Goal: Communication & Community: Answer question/provide support

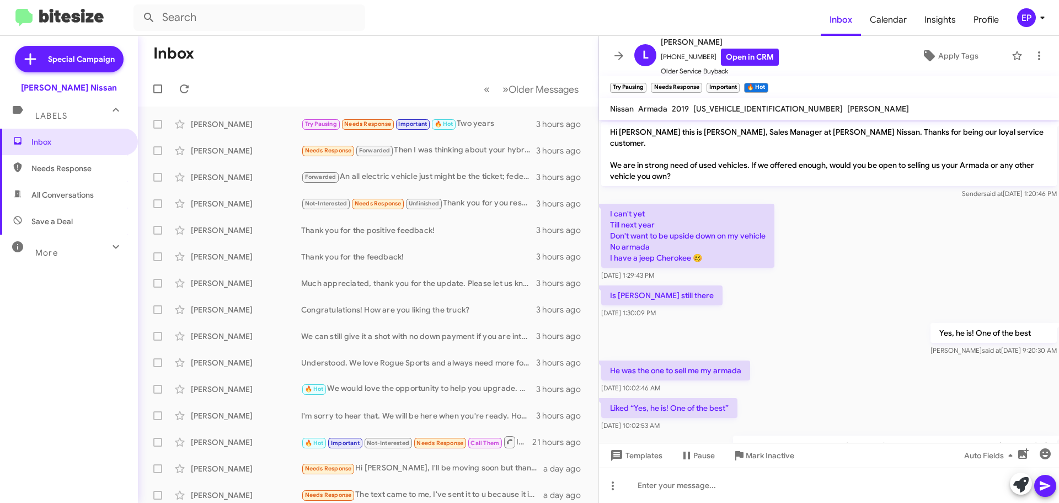
scroll to position [77, 0]
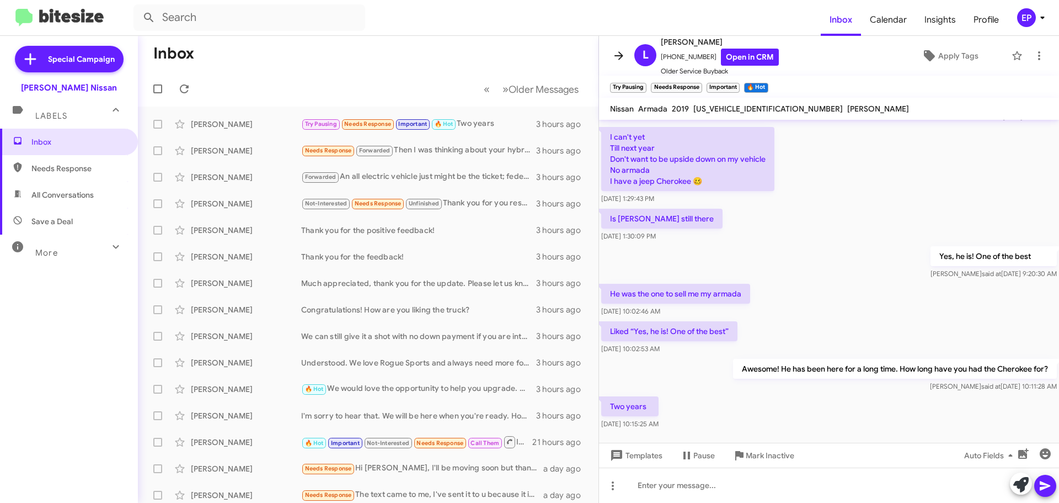
click at [615, 51] on icon at bounding box center [618, 55] width 13 height 13
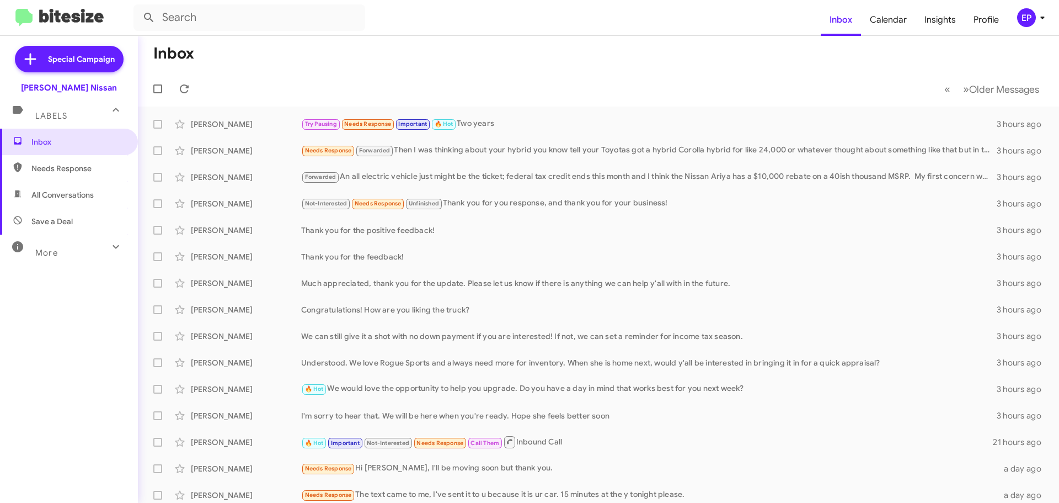
click at [313, 61] on mat-toolbar-row "Inbox" at bounding box center [598, 53] width 921 height 35
click at [71, 141] on span "Inbox" at bounding box center [78, 141] width 94 height 11
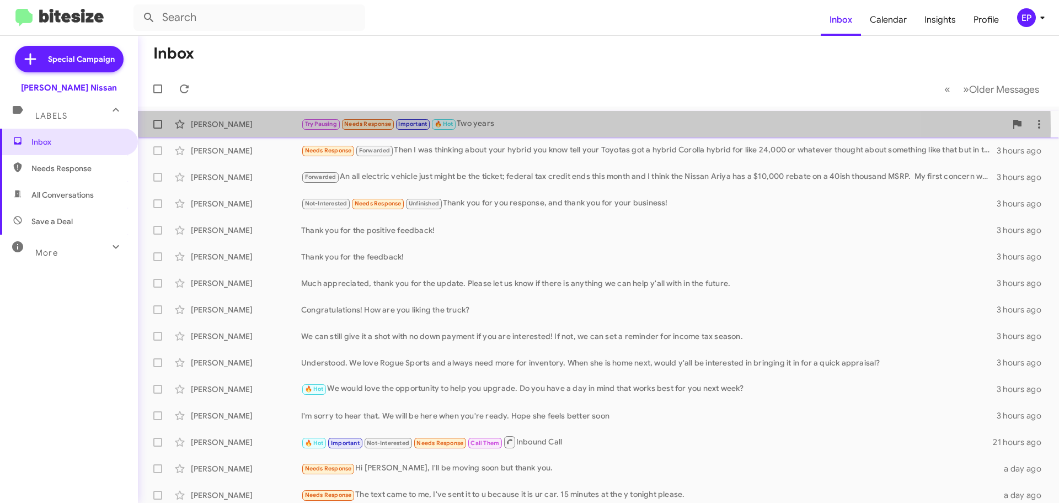
click at [495, 128] on div "Try Pausing Needs Response Important 🔥 Hot Two years" at bounding box center [653, 124] width 705 height 13
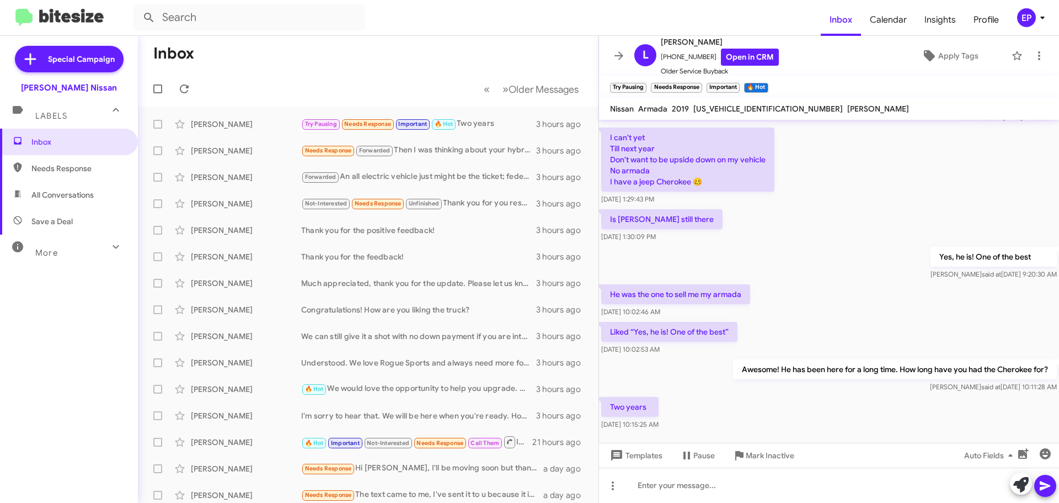
scroll to position [77, 0]
click at [737, 57] on link "Open in CRM" at bounding box center [750, 57] width 58 height 17
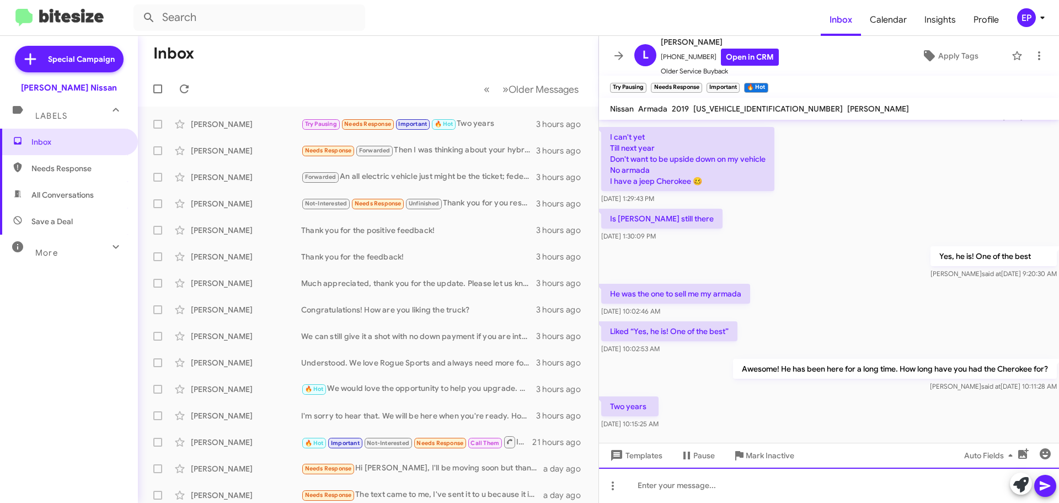
click at [755, 491] on div at bounding box center [829, 484] width 460 height 35
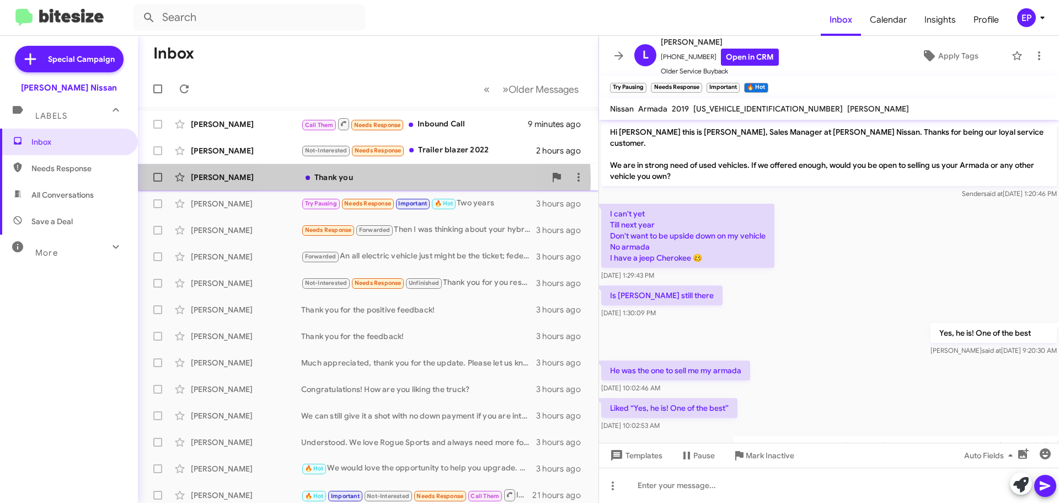
click at [354, 180] on div "Thank you" at bounding box center [423, 177] width 244 height 11
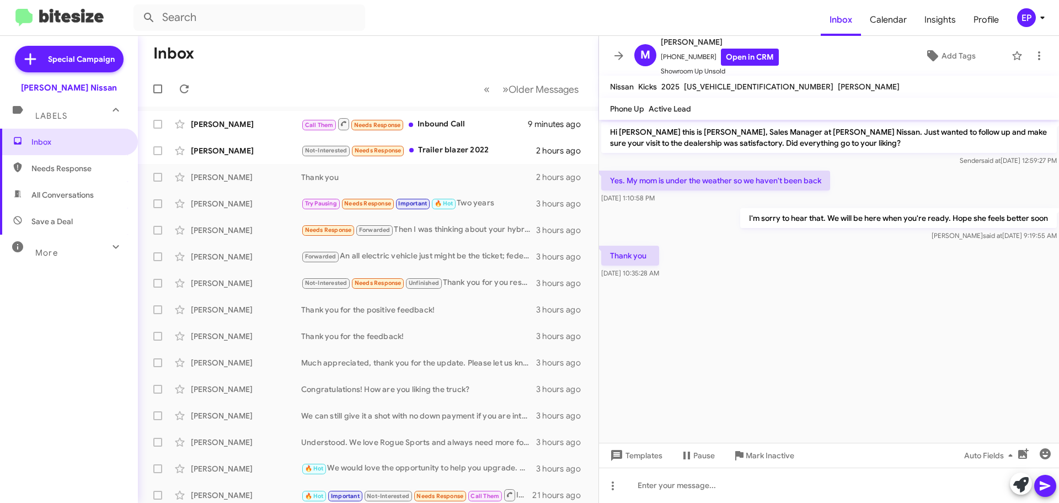
click at [782, 274] on div "Thank you [DATE] 10:35:28 AM" at bounding box center [829, 262] width 460 height 38
click at [750, 51] on link "Open in CRM" at bounding box center [750, 57] width 58 height 17
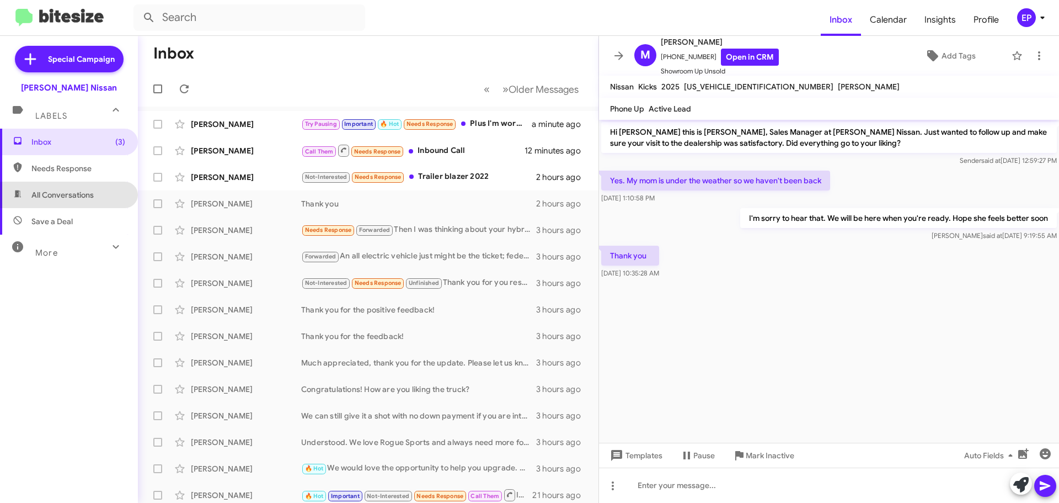
click at [86, 196] on span "All Conversations" at bounding box center [62, 194] width 62 height 11
type input "in:all-conversations"
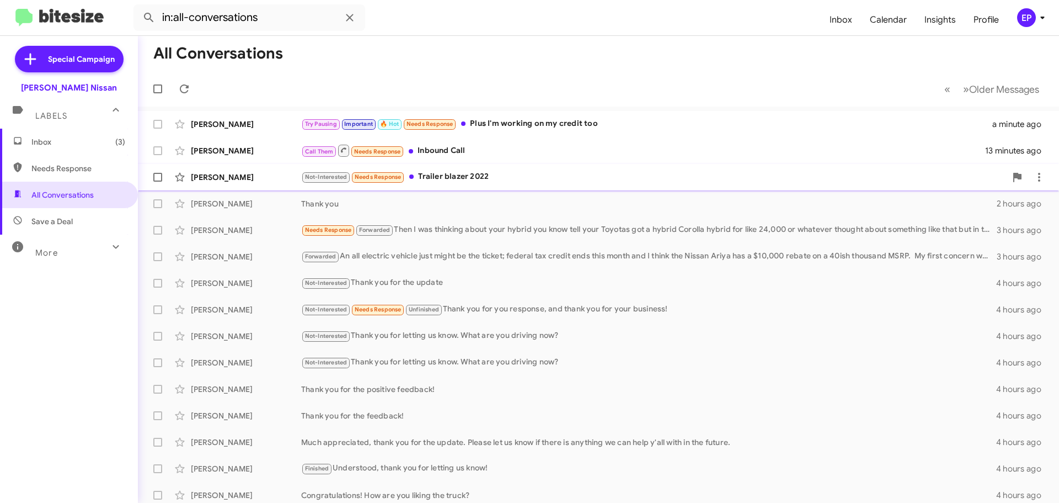
click at [434, 179] on div "Not-Interested Needs Response Trailer blazer 2022" at bounding box center [653, 176] width 705 height 13
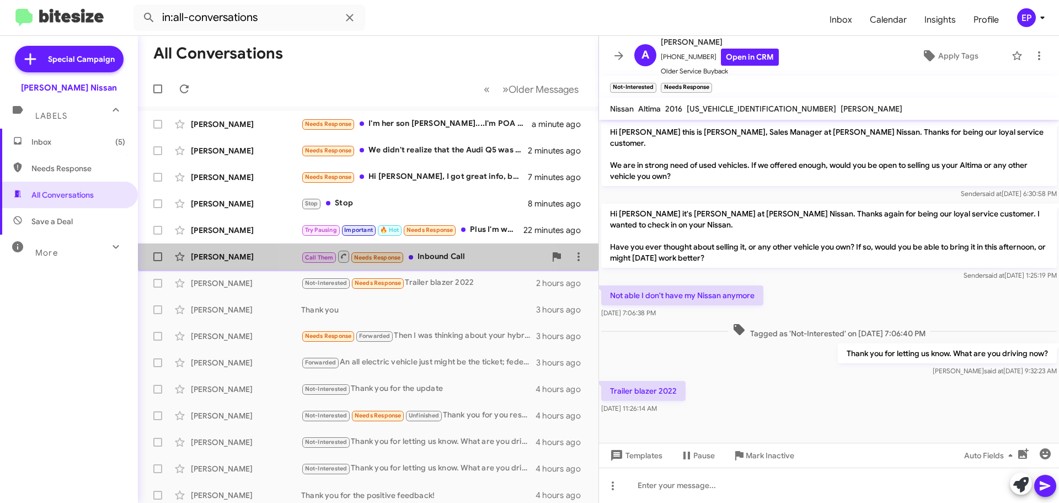
click at [425, 259] on div "Call Them Needs Response Inbound Call" at bounding box center [423, 256] width 244 height 14
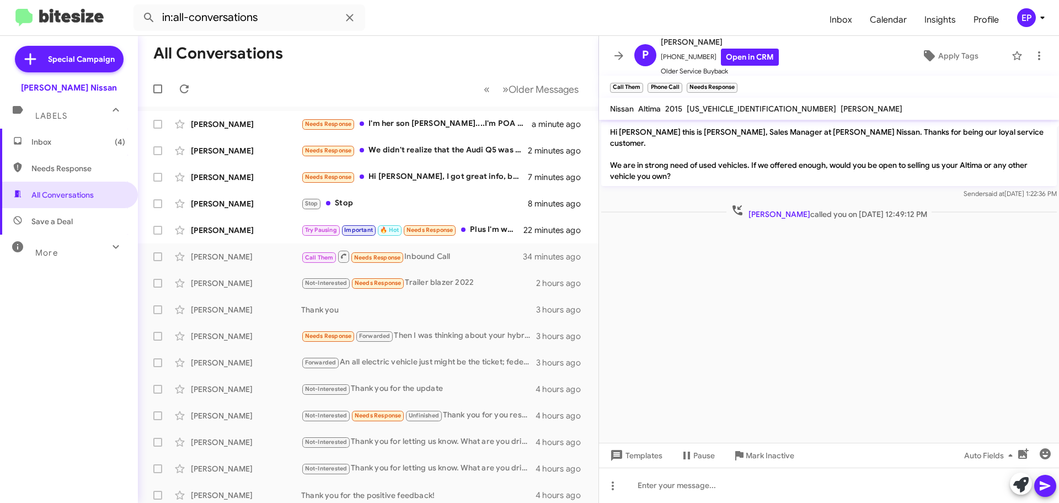
click at [731, 277] on cdk-virtual-scroll-viewport "Hi [PERSON_NAME] this is [PERSON_NAME], Sales Manager at [PERSON_NAME] Nissan. …" at bounding box center [829, 281] width 460 height 323
click at [746, 56] on link "Open in CRM" at bounding box center [750, 57] width 58 height 17
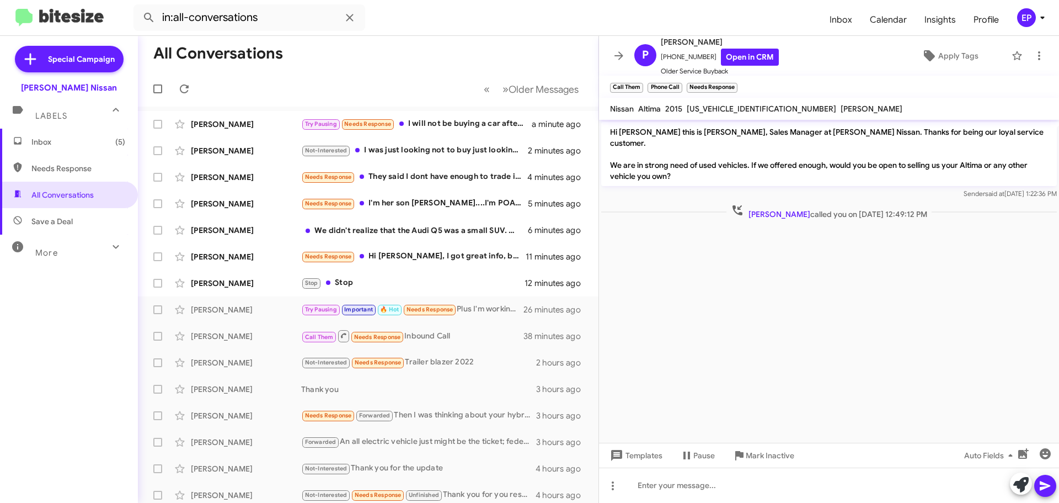
click at [821, 294] on cdk-virtual-scroll-viewport "Hi [PERSON_NAME] this is [PERSON_NAME], Sales Manager at [PERSON_NAME] Nissan. …" at bounding box center [829, 281] width 460 height 323
